Goal: Book appointment/travel/reservation

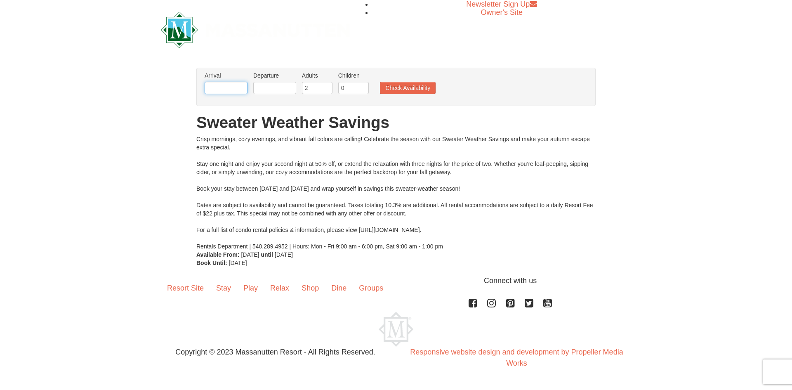
click at [238, 89] on input "text" at bounding box center [226, 88] width 43 height 12
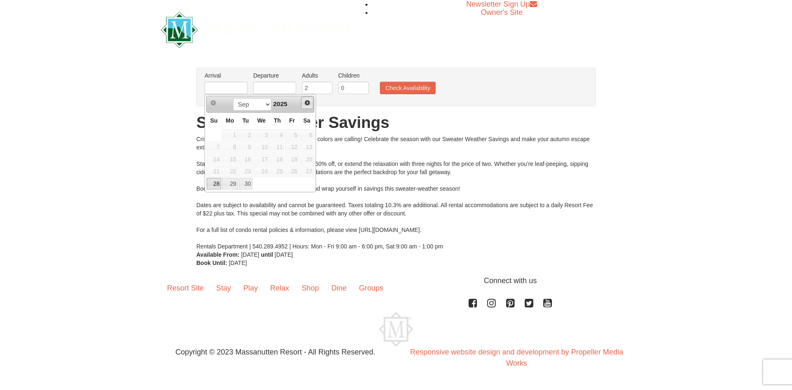
click at [306, 101] on span "Next" at bounding box center [307, 102] width 7 height 7
click at [294, 135] on link "3" at bounding box center [292, 135] width 14 height 12
type input "[DATE]"
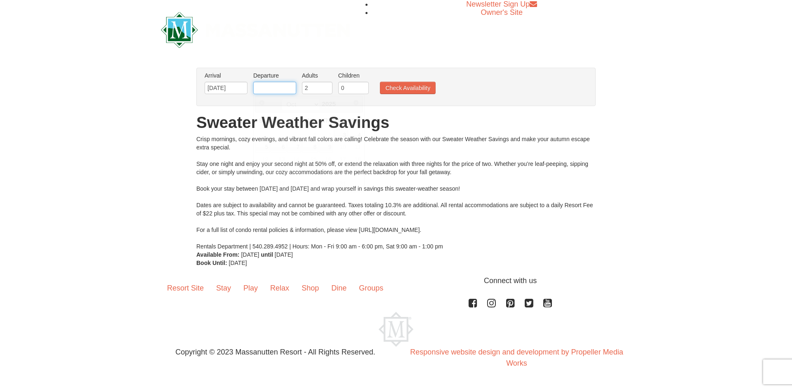
click at [278, 90] on input "text" at bounding box center [274, 88] width 43 height 12
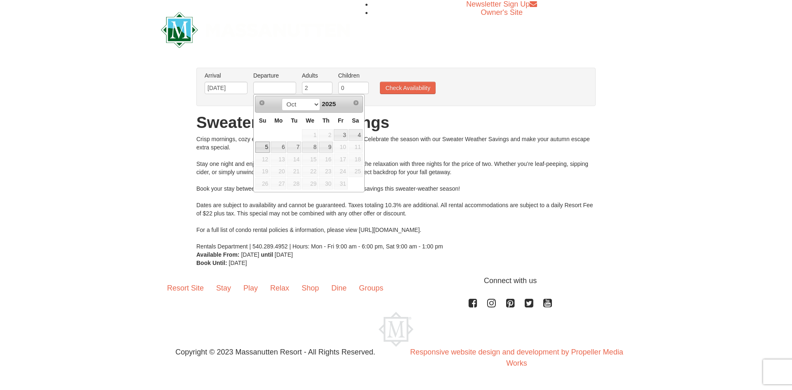
click at [261, 146] on link "5" at bounding box center [262, 148] width 14 height 12
type input "[DATE]"
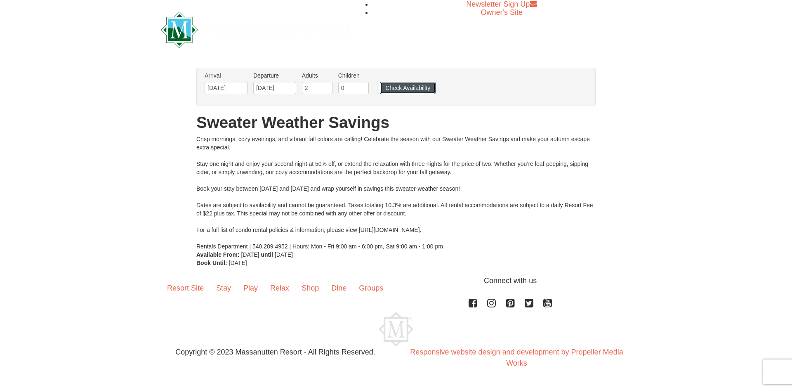
click at [397, 88] on button "Check Availability" at bounding box center [408, 88] width 56 height 12
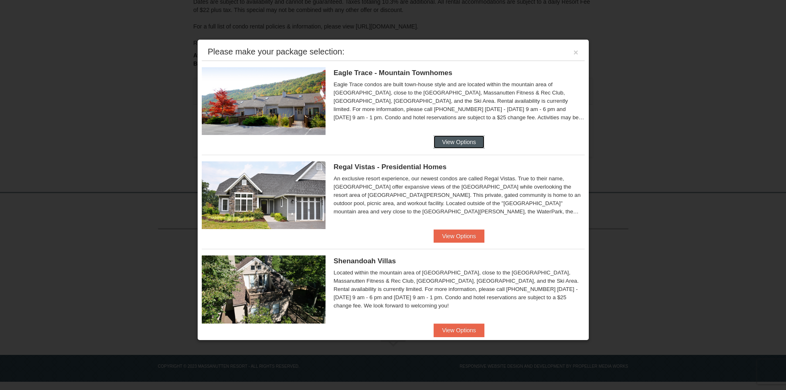
click at [464, 140] on button "View Options" at bounding box center [459, 141] width 50 height 13
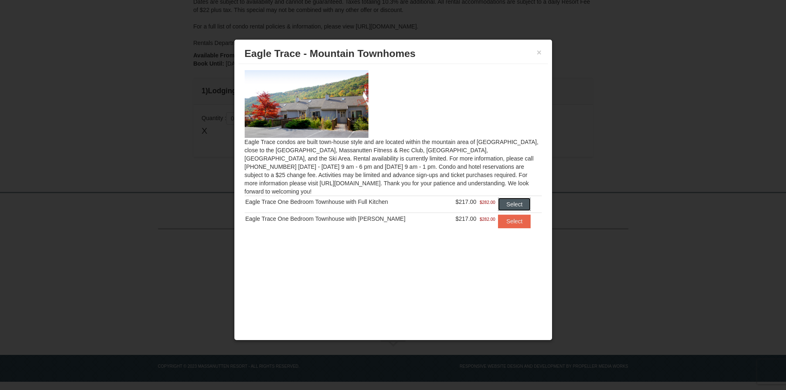
click at [514, 198] on button "Select" at bounding box center [514, 204] width 33 height 13
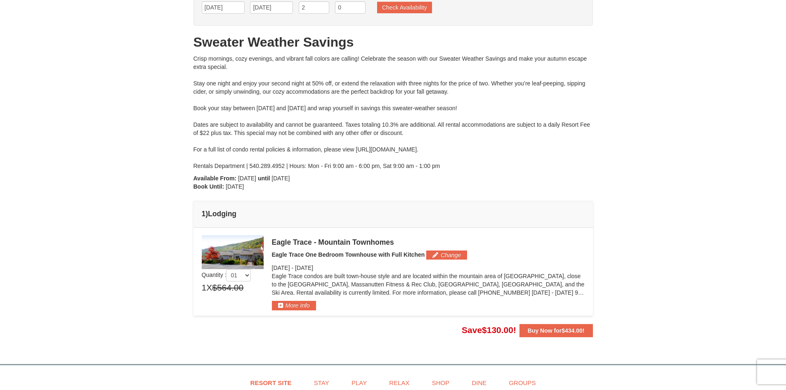
scroll to position [18, 0]
